Goal: Information Seeking & Learning: Learn about a topic

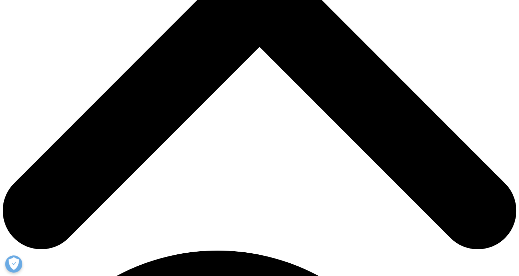
drag, startPoint x: 241, startPoint y: 94, endPoint x: 313, endPoint y: 125, distance: 78.4
drag, startPoint x: 313, startPoint y: 125, endPoint x: 284, endPoint y: 138, distance: 31.2
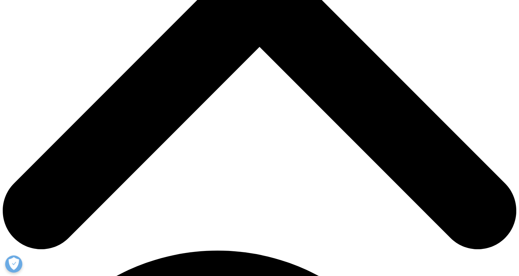
drag, startPoint x: 200, startPoint y: 103, endPoint x: 309, endPoint y: 129, distance: 112.1
drag, startPoint x: 309, startPoint y: 129, endPoint x: 274, endPoint y: 138, distance: 36.1
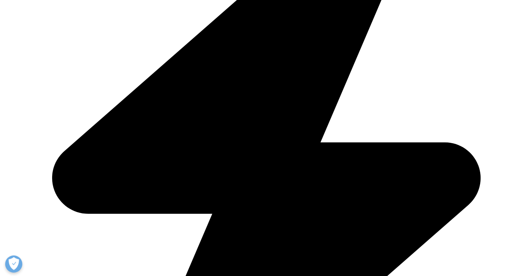
drag, startPoint x: 263, startPoint y: 102, endPoint x: 290, endPoint y: 135, distance: 42.9
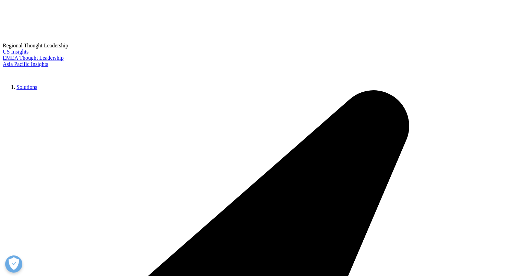
drag, startPoint x: 290, startPoint y: 135, endPoint x: 288, endPoint y: 141, distance: 6.8
